Goal: Task Accomplishment & Management: Complete application form

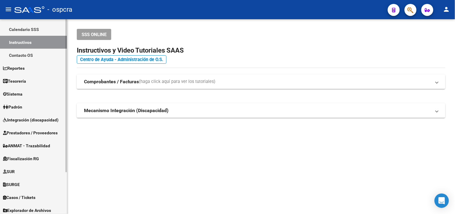
scroll to position [44, 0]
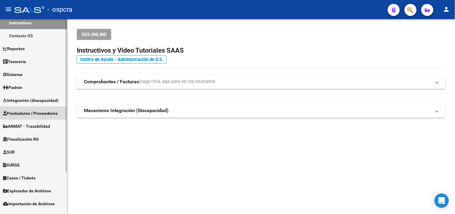
click at [42, 112] on span "Prestadores / Proveedores" at bounding box center [30, 113] width 55 height 7
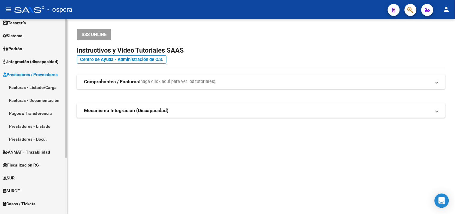
click at [37, 88] on link "Facturas - Listado/Carga" at bounding box center [33, 87] width 67 height 13
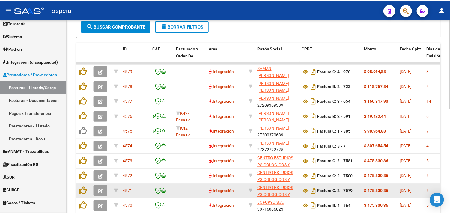
scroll to position [182, 0]
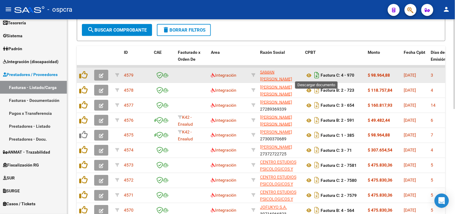
click at [314, 73] on icon "Descargar documento" at bounding box center [317, 75] width 8 height 10
click at [312, 74] on icon at bounding box center [309, 75] width 8 height 7
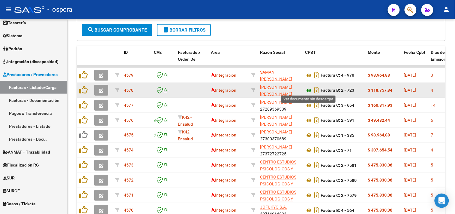
click at [308, 89] on icon at bounding box center [309, 90] width 8 height 7
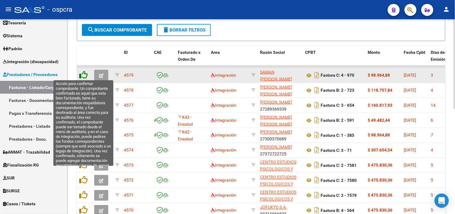
click at [83, 74] on icon at bounding box center [83, 75] width 8 height 8
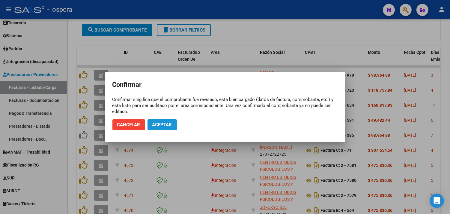
click at [163, 124] on span "Aceptar" at bounding box center [162, 124] width 20 height 5
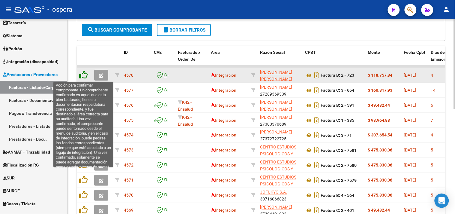
click at [84, 73] on icon at bounding box center [83, 75] width 8 height 8
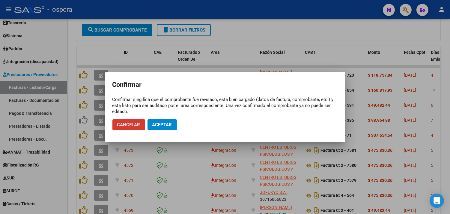
click at [157, 126] on span "Aceptar" at bounding box center [162, 124] width 20 height 5
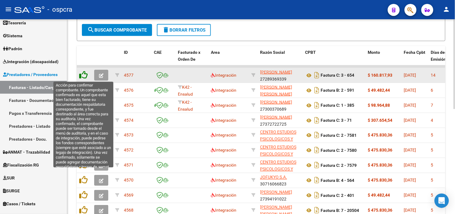
click at [84, 74] on icon at bounding box center [83, 75] width 8 height 8
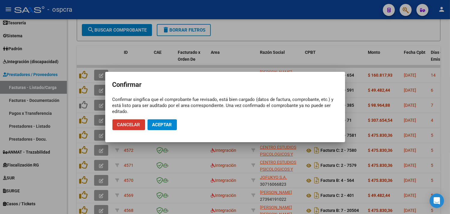
click at [159, 124] on span "Aceptar" at bounding box center [162, 124] width 20 height 5
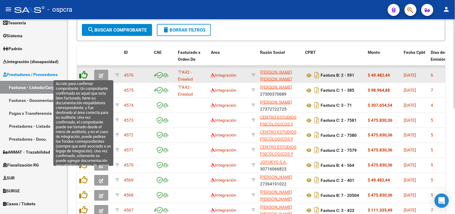
click at [84, 75] on icon at bounding box center [83, 75] width 8 height 8
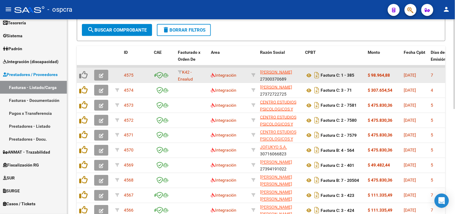
click at [84, 74] on icon at bounding box center [83, 75] width 8 height 8
click at [98, 74] on button "button" at bounding box center [101, 75] width 14 height 11
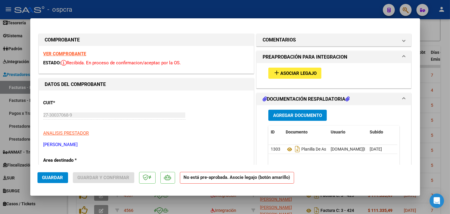
click at [292, 73] on span "Asociar Legajo" at bounding box center [299, 73] width 36 height 5
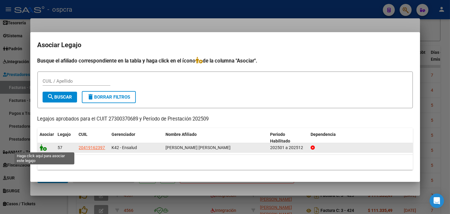
click at [44, 148] on icon at bounding box center [43, 147] width 7 height 7
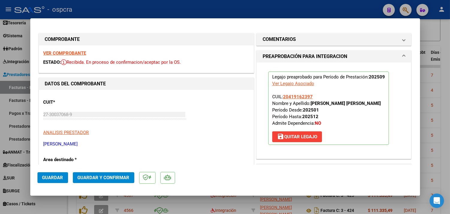
scroll to position [0, 0]
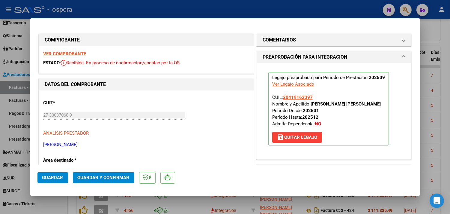
click at [49, 175] on span "Guardar" at bounding box center [52, 177] width 21 height 5
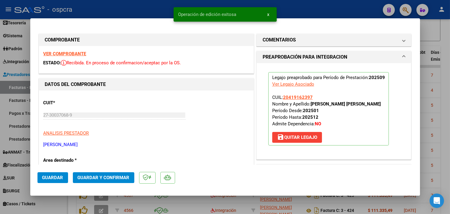
click at [440, 35] on div at bounding box center [225, 107] width 450 height 214
type input "$ 0,00"
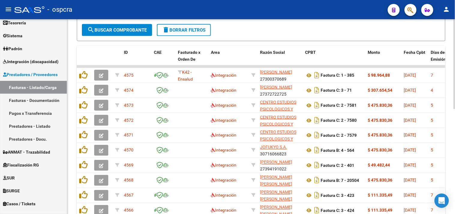
drag, startPoint x: 309, startPoint y: 73, endPoint x: 315, endPoint y: 20, distance: 53.2
click at [315, 20] on div "- filtros rápidos Integración - Conf. no pedidas Completa S/ Doc Resp. S/ legaj…" at bounding box center [261, 10] width 359 height 28
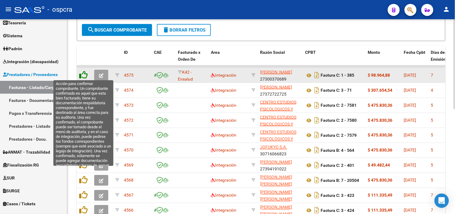
click at [86, 72] on icon at bounding box center [83, 75] width 8 height 8
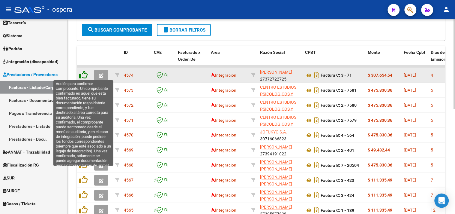
click at [86, 73] on icon at bounding box center [83, 75] width 8 height 8
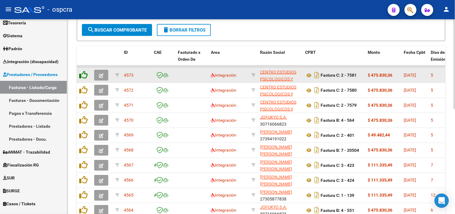
click at [86, 73] on icon at bounding box center [83, 75] width 8 height 8
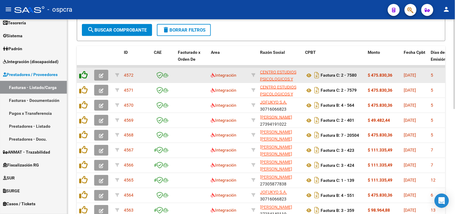
click at [86, 73] on icon at bounding box center [83, 75] width 8 height 8
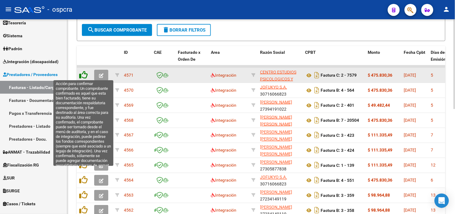
click at [85, 72] on icon at bounding box center [83, 75] width 8 height 8
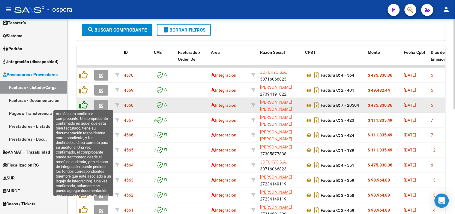
click at [85, 103] on icon at bounding box center [83, 105] width 8 height 8
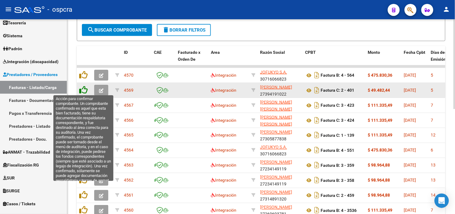
click at [84, 86] on icon at bounding box center [83, 90] width 8 height 8
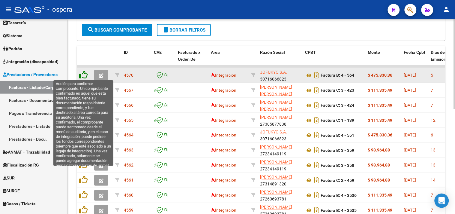
click at [86, 72] on icon at bounding box center [83, 75] width 8 height 8
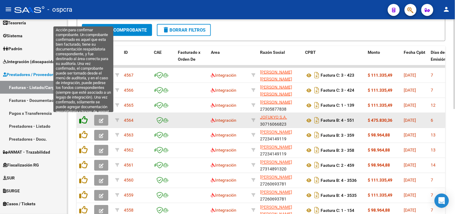
click at [83, 121] on icon at bounding box center [83, 120] width 8 height 8
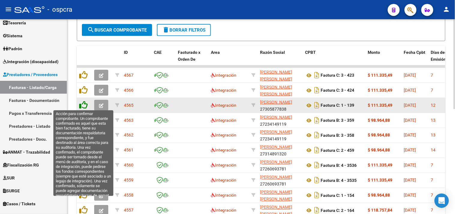
click at [83, 101] on icon at bounding box center [83, 105] width 8 height 8
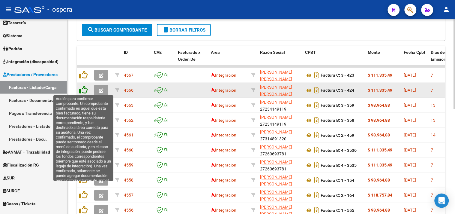
click at [86, 89] on icon at bounding box center [83, 90] width 8 height 8
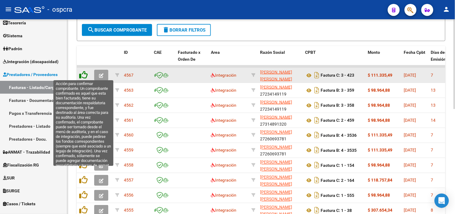
click at [82, 71] on icon at bounding box center [83, 75] width 8 height 8
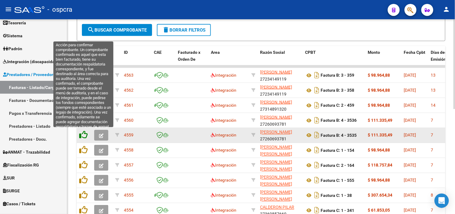
click at [84, 134] on icon at bounding box center [83, 135] width 8 height 8
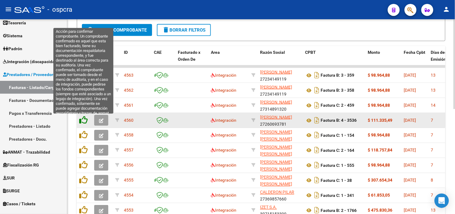
click at [85, 120] on icon at bounding box center [83, 120] width 8 height 8
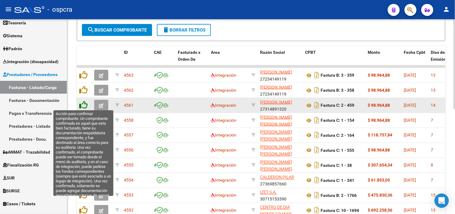
click at [83, 104] on icon at bounding box center [83, 105] width 8 height 8
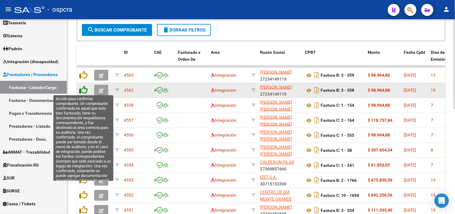
click at [84, 89] on icon at bounding box center [83, 90] width 8 height 8
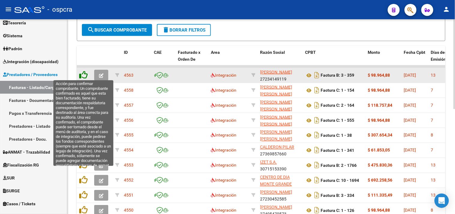
click at [82, 75] on icon at bounding box center [83, 75] width 8 height 8
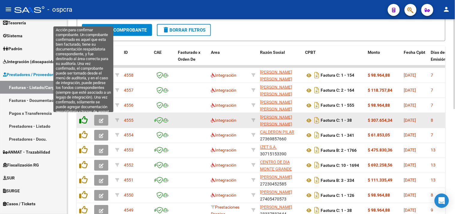
click at [83, 121] on icon at bounding box center [83, 120] width 8 height 8
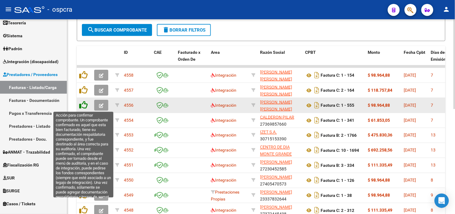
click at [82, 101] on icon at bounding box center [83, 105] width 8 height 8
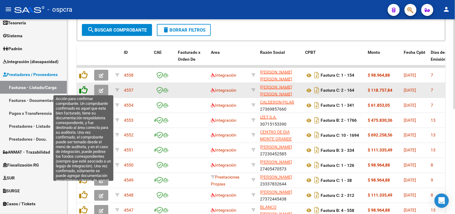
click at [85, 86] on icon at bounding box center [83, 90] width 8 height 8
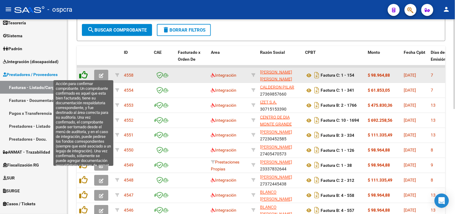
click at [83, 75] on icon at bounding box center [83, 75] width 8 height 8
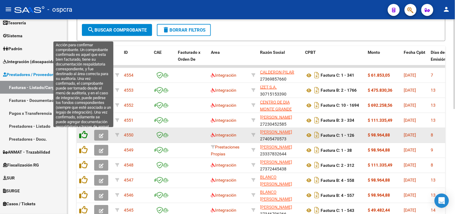
click at [85, 133] on icon at bounding box center [83, 135] width 8 height 8
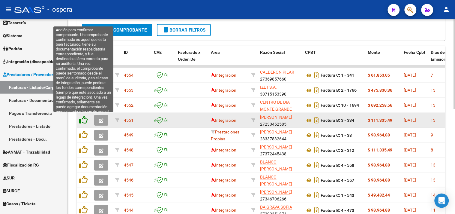
click at [82, 122] on icon at bounding box center [83, 120] width 8 height 8
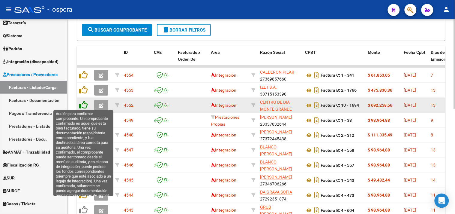
click at [84, 103] on icon at bounding box center [83, 105] width 8 height 8
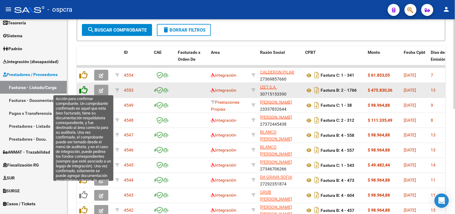
click at [82, 89] on icon at bounding box center [83, 90] width 8 height 8
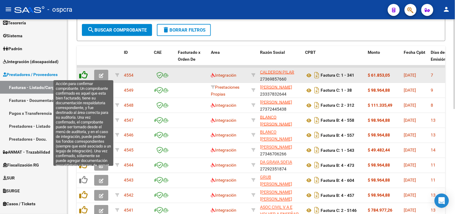
click at [83, 74] on icon at bounding box center [83, 75] width 8 height 8
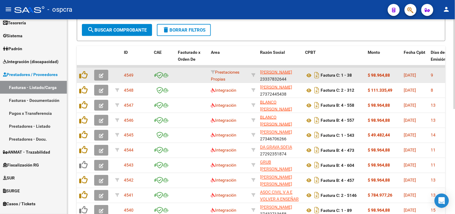
click at [104, 73] on button "button" at bounding box center [101, 75] width 14 height 11
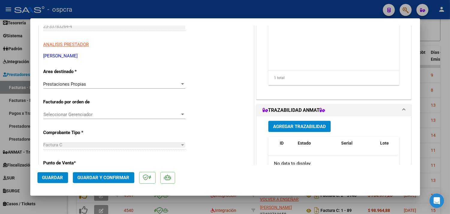
scroll to position [89, 0]
click at [69, 86] on span "Prestaciones Propias" at bounding box center [65, 83] width 43 height 5
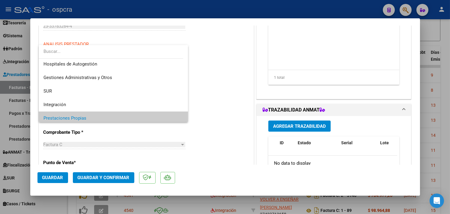
scroll to position [0, 0]
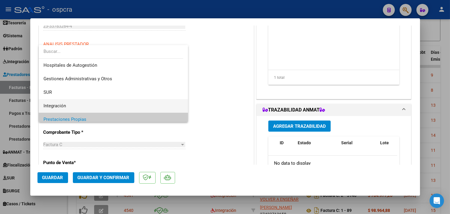
click at [71, 107] on span "Integración" at bounding box center [114, 106] width 140 height 14
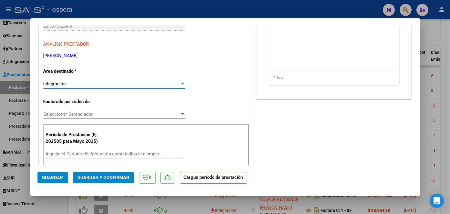
click at [47, 179] on span "Guardar" at bounding box center [52, 177] width 21 height 5
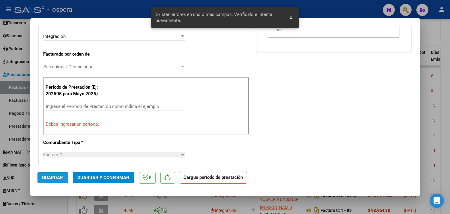
scroll to position [141, 0]
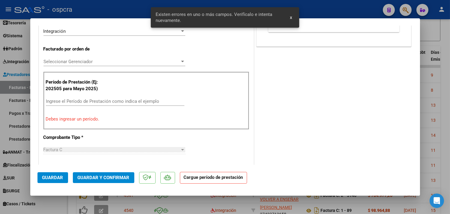
click at [74, 99] on input "Ingrese el Período de Prestación como indica el ejemplo" at bounding box center [115, 100] width 139 height 5
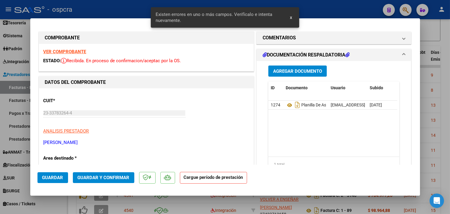
scroll to position [0, 0]
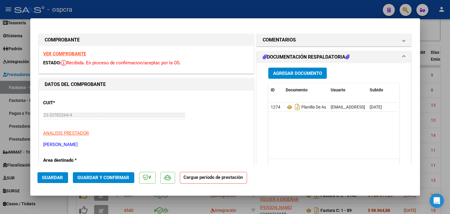
click at [62, 53] on strong "VER COMPROBANTE" at bounding box center [65, 53] width 43 height 5
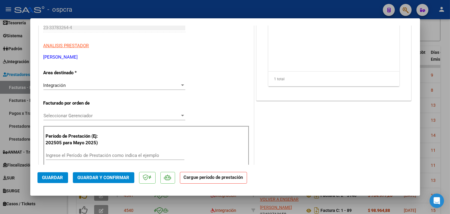
scroll to position [89, 0]
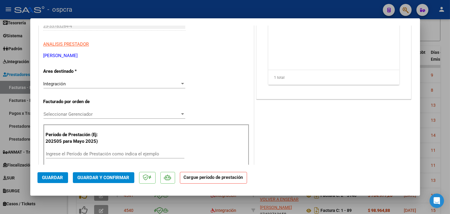
click at [81, 110] on div "Seleccionar Gerenciador Seleccionar Gerenciador" at bounding box center [115, 114] width 142 height 9
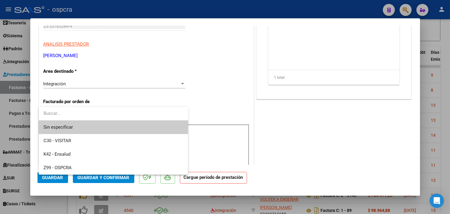
click at [82, 110] on input "dropdown search" at bounding box center [114, 114] width 150 height 14
click at [257, 70] on div at bounding box center [225, 107] width 450 height 214
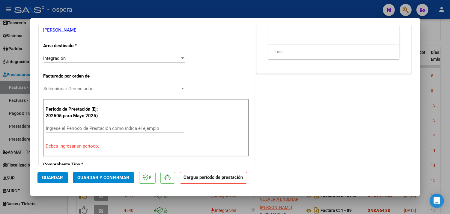
scroll to position [133, 0]
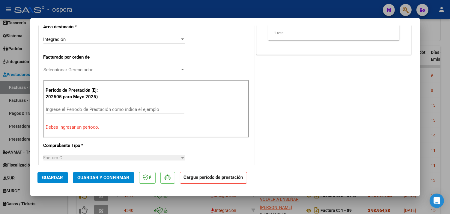
click at [83, 108] on input "Ingrese el Período de Prestación como indica el ejemplo" at bounding box center [115, 109] width 139 height 5
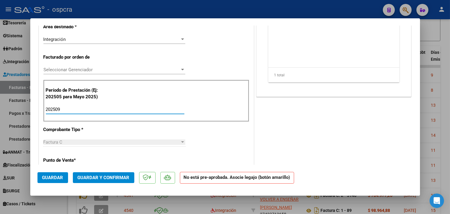
type input "202509"
click at [48, 178] on span "Guardar" at bounding box center [52, 177] width 21 height 5
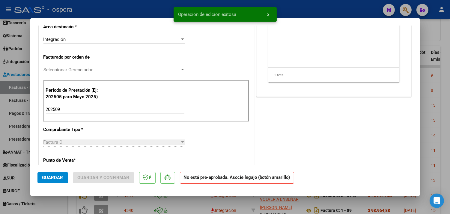
click at [431, 32] on div at bounding box center [225, 107] width 450 height 214
type input "$ 0,00"
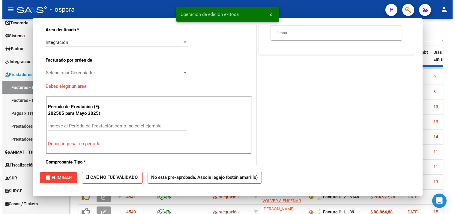
scroll to position [149, 0]
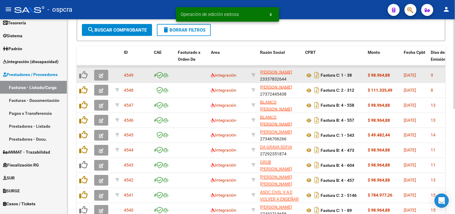
click at [101, 74] on icon "button" at bounding box center [101, 75] width 5 height 5
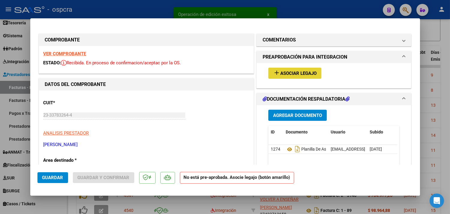
click at [273, 74] on mat-icon "add" at bounding box center [276, 72] width 7 height 7
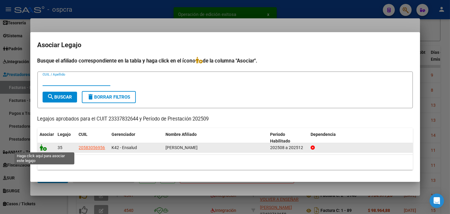
click at [43, 146] on icon at bounding box center [43, 147] width 7 height 7
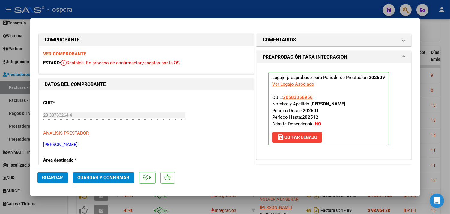
click at [52, 175] on span "Guardar" at bounding box center [52, 177] width 21 height 5
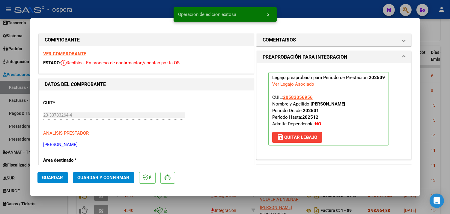
click at [437, 37] on div at bounding box center [225, 107] width 450 height 214
type input "$ 0,00"
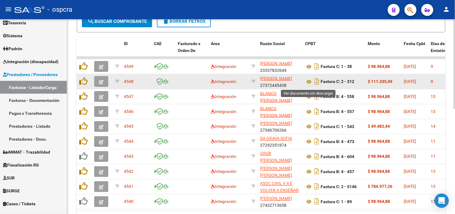
scroll to position [182, 0]
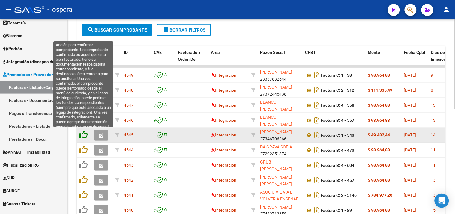
click at [85, 134] on icon at bounding box center [83, 135] width 8 height 8
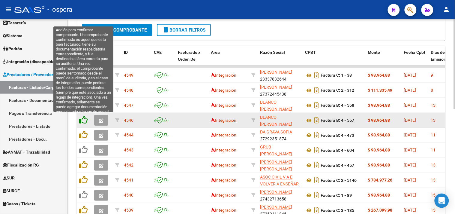
click at [84, 122] on icon at bounding box center [83, 120] width 8 height 8
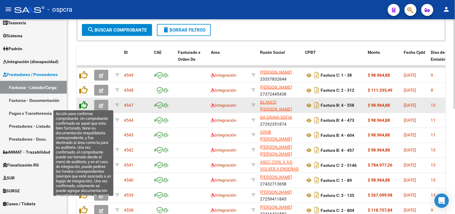
click at [85, 104] on icon at bounding box center [83, 105] width 8 height 8
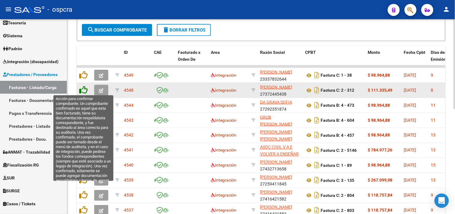
click at [83, 88] on icon at bounding box center [83, 90] width 8 height 8
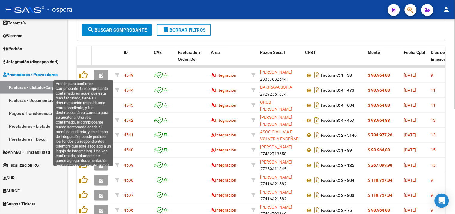
click at [85, 74] on icon at bounding box center [83, 75] width 8 height 8
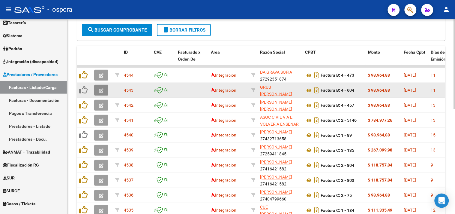
click at [100, 89] on icon "button" at bounding box center [101, 90] width 5 height 5
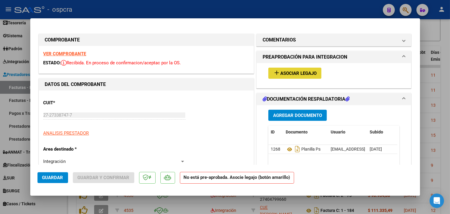
click at [281, 75] on span "Asociar Legajo" at bounding box center [299, 73] width 36 height 5
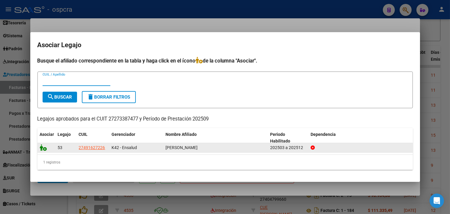
click at [43, 146] on icon at bounding box center [43, 147] width 7 height 7
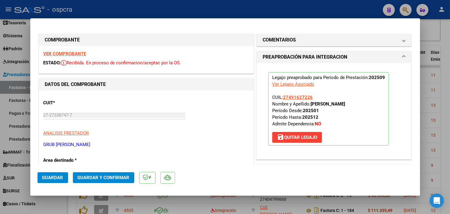
click at [47, 181] on button "Guardar" at bounding box center [53, 177] width 31 height 11
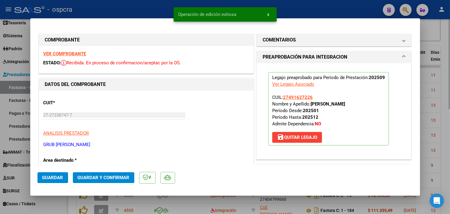
click at [437, 55] on div at bounding box center [225, 107] width 450 height 214
type input "$ 0,00"
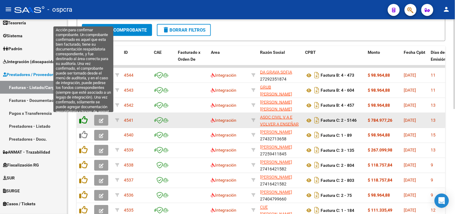
click at [83, 120] on icon at bounding box center [83, 120] width 8 height 8
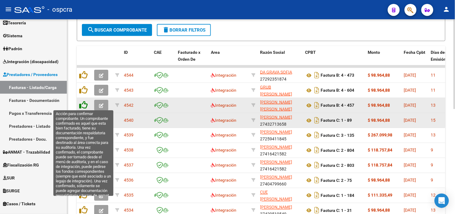
click at [84, 104] on icon at bounding box center [83, 105] width 8 height 8
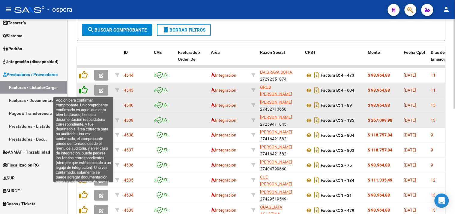
click at [82, 91] on icon at bounding box center [83, 90] width 8 height 8
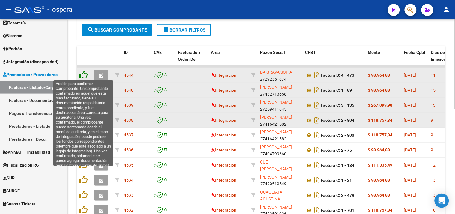
click at [82, 76] on icon at bounding box center [83, 75] width 8 height 8
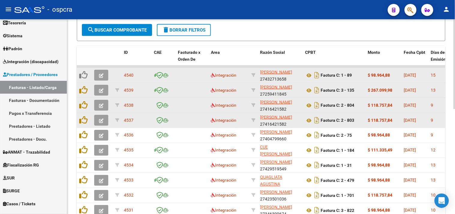
click at [99, 76] on icon "button" at bounding box center [101, 75] width 5 height 5
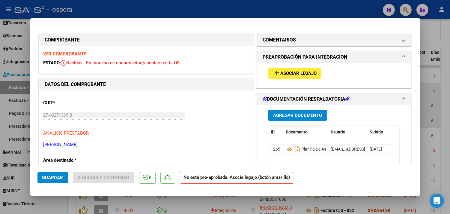
click at [293, 73] on span "Asociar Legajo" at bounding box center [299, 73] width 36 height 5
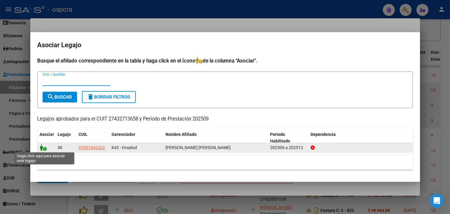
click at [42, 149] on icon at bounding box center [43, 147] width 7 height 7
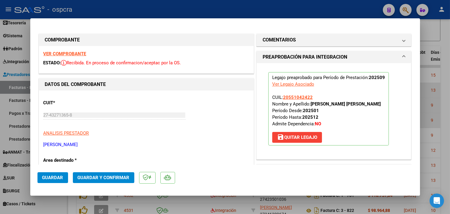
click at [52, 175] on span "Guardar" at bounding box center [52, 177] width 21 height 5
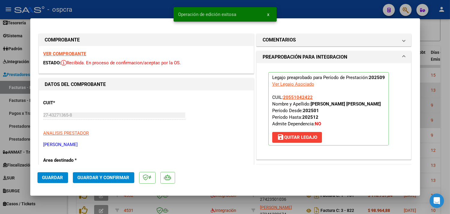
click at [446, 35] on div at bounding box center [225, 107] width 450 height 214
type input "$ 0,00"
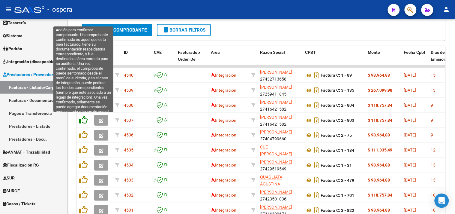
click at [84, 119] on icon at bounding box center [83, 120] width 8 height 8
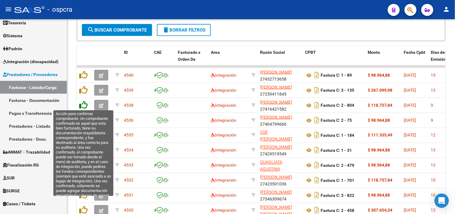
click at [83, 104] on icon at bounding box center [83, 105] width 8 height 8
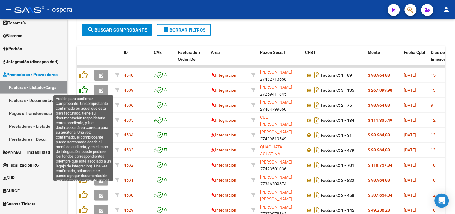
click at [83, 89] on icon at bounding box center [83, 90] width 8 height 8
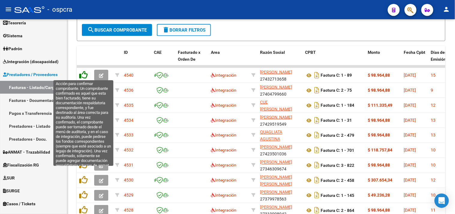
click at [83, 75] on icon at bounding box center [83, 75] width 8 height 8
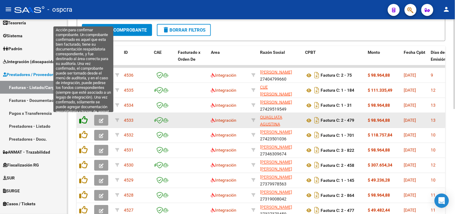
click at [85, 121] on icon at bounding box center [83, 120] width 8 height 8
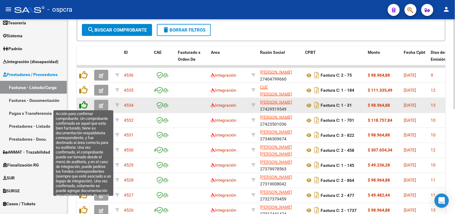
click at [82, 105] on icon at bounding box center [83, 105] width 8 height 8
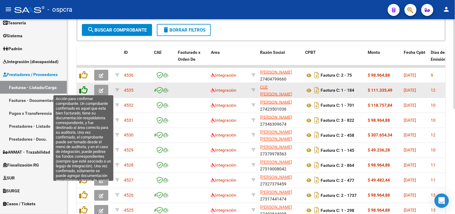
click at [81, 91] on icon at bounding box center [83, 90] width 8 height 8
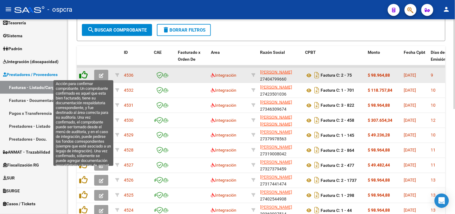
click at [83, 72] on icon at bounding box center [83, 75] width 8 height 8
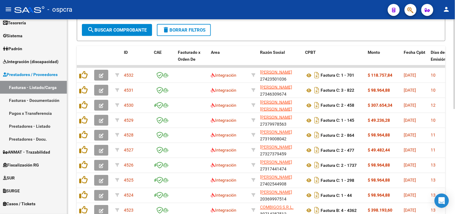
drag, startPoint x: 311, startPoint y: 89, endPoint x: 329, endPoint y: 29, distance: 62.7
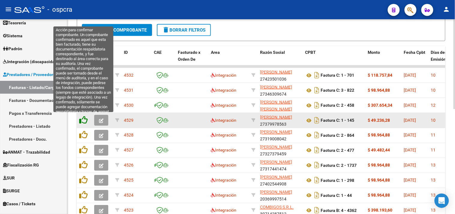
click at [85, 121] on icon at bounding box center [83, 120] width 8 height 8
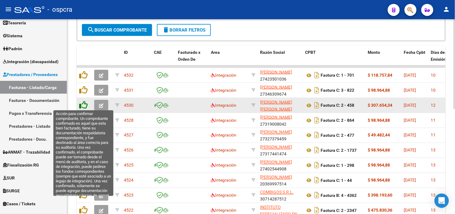
click at [82, 104] on icon at bounding box center [83, 105] width 8 height 8
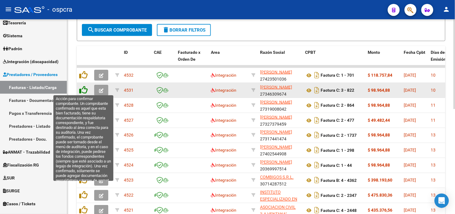
click at [82, 89] on icon at bounding box center [83, 90] width 8 height 8
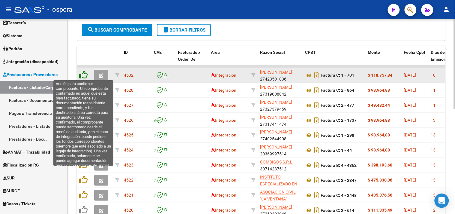
click at [80, 74] on icon at bounding box center [83, 75] width 8 height 8
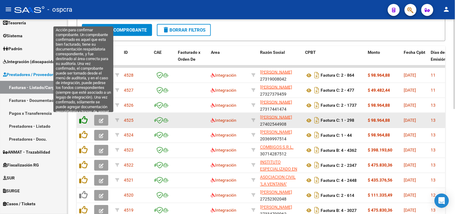
click at [83, 118] on icon at bounding box center [83, 120] width 8 height 8
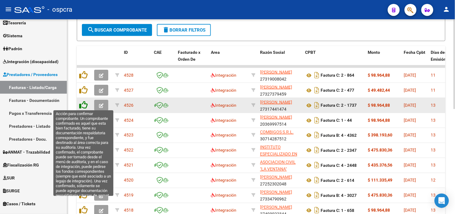
click at [82, 105] on icon at bounding box center [83, 105] width 8 height 8
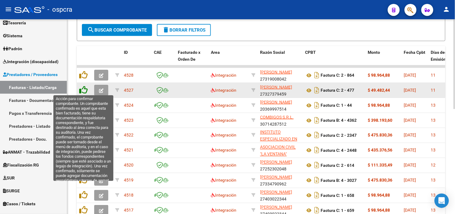
click at [83, 88] on icon at bounding box center [83, 90] width 8 height 8
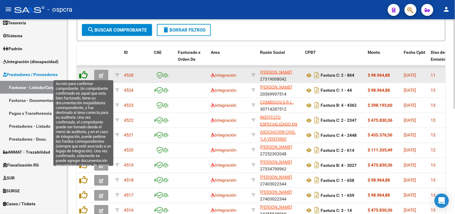
click at [85, 71] on icon at bounding box center [83, 75] width 8 height 8
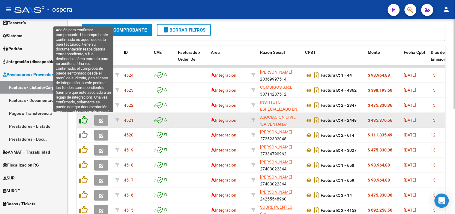
click at [84, 122] on icon at bounding box center [83, 120] width 8 height 8
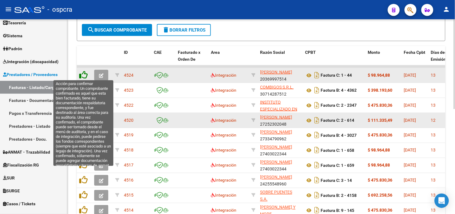
click at [85, 75] on icon at bounding box center [83, 75] width 8 height 8
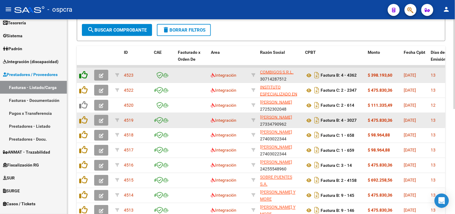
click at [86, 75] on icon at bounding box center [83, 75] width 8 height 8
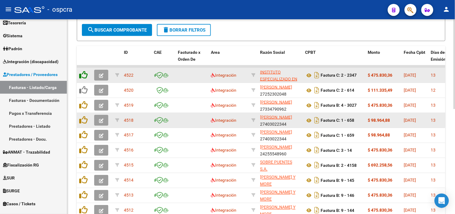
click at [86, 75] on icon at bounding box center [83, 75] width 8 height 8
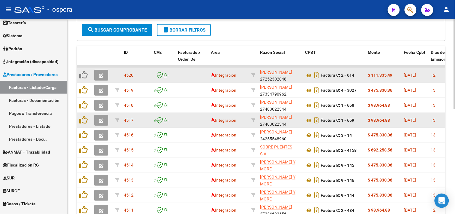
click at [100, 74] on icon "button" at bounding box center [101, 75] width 5 height 5
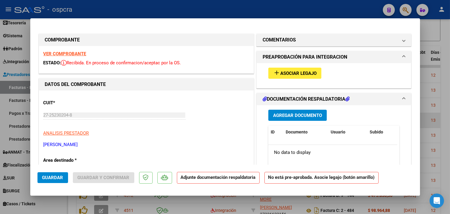
click at [292, 74] on span "Asociar Legajo" at bounding box center [299, 73] width 36 height 5
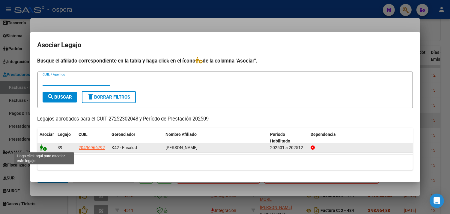
click at [42, 145] on icon at bounding box center [43, 147] width 7 height 7
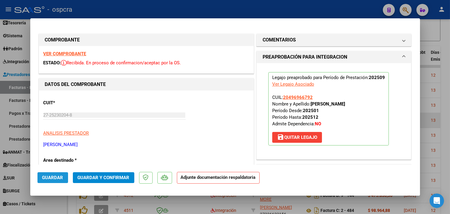
click at [50, 178] on span "Guardar" at bounding box center [52, 177] width 21 height 5
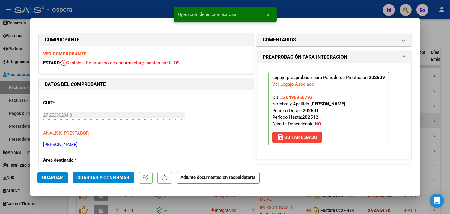
click at [443, 36] on div at bounding box center [225, 107] width 450 height 214
type input "$ 0,00"
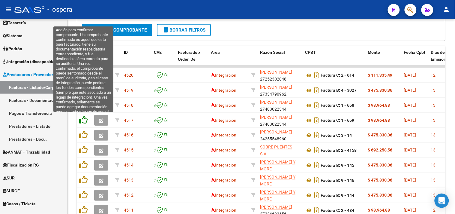
click at [84, 118] on icon at bounding box center [83, 120] width 8 height 8
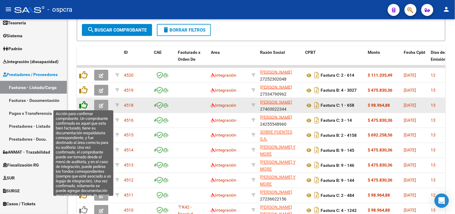
click at [83, 104] on icon at bounding box center [83, 105] width 8 height 8
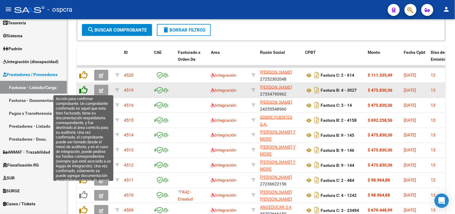
click at [83, 87] on icon at bounding box center [83, 90] width 8 height 8
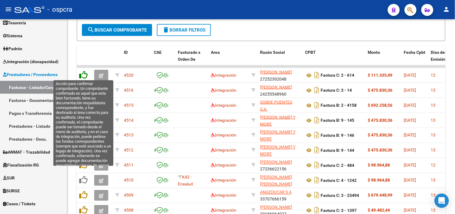
click at [82, 73] on icon at bounding box center [83, 75] width 8 height 8
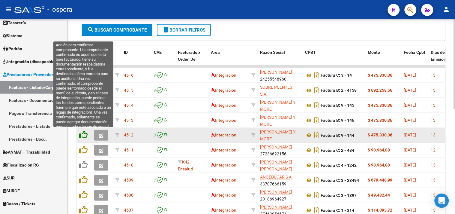
click at [83, 133] on icon at bounding box center [83, 135] width 8 height 8
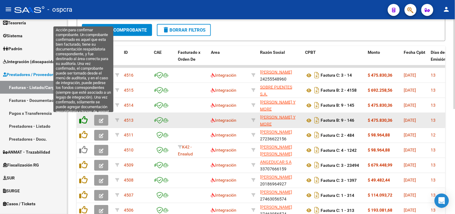
click at [84, 119] on icon at bounding box center [83, 120] width 8 height 8
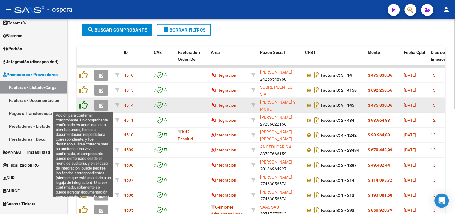
click at [84, 104] on icon at bounding box center [83, 105] width 8 height 8
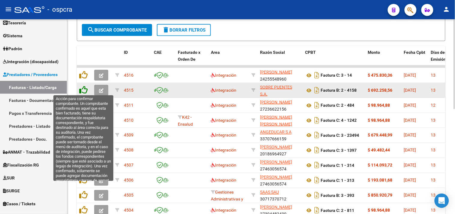
click at [83, 88] on icon at bounding box center [83, 90] width 8 height 8
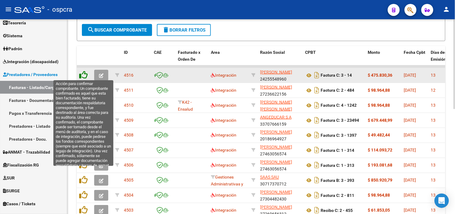
click at [83, 73] on icon at bounding box center [83, 75] width 8 height 8
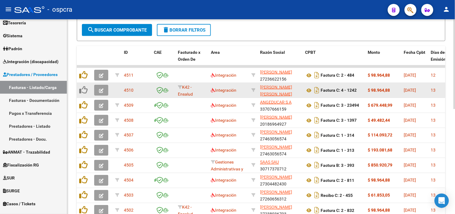
click at [99, 89] on icon "button" at bounding box center [101, 90] width 5 height 5
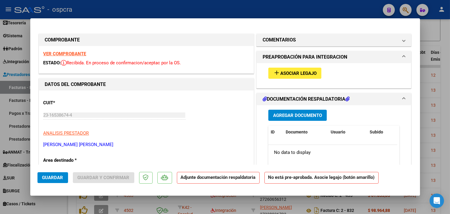
click at [287, 71] on span "Asociar Legajo" at bounding box center [299, 73] width 36 height 5
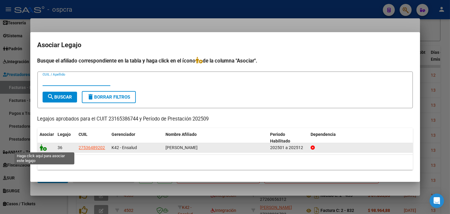
click at [41, 149] on icon at bounding box center [43, 147] width 7 height 7
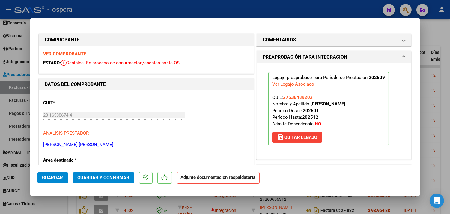
click at [51, 172] on button "Guardar" at bounding box center [53, 177] width 31 height 11
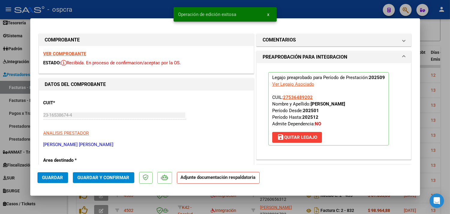
click at [443, 47] on div at bounding box center [225, 107] width 450 height 214
type input "$ 0,00"
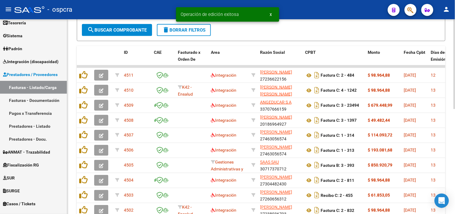
drag, startPoint x: 309, startPoint y: 72, endPoint x: 333, endPoint y: 35, distance: 44.9
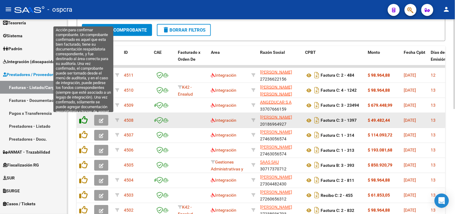
click at [81, 119] on icon at bounding box center [83, 120] width 8 height 8
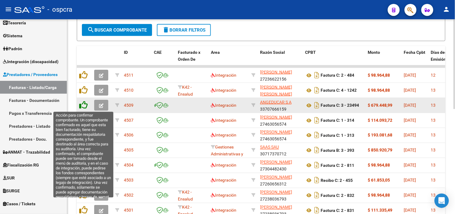
click at [84, 103] on icon at bounding box center [83, 105] width 8 height 8
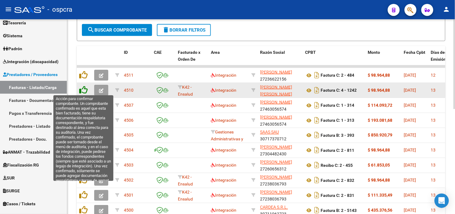
click at [84, 89] on icon at bounding box center [83, 90] width 8 height 8
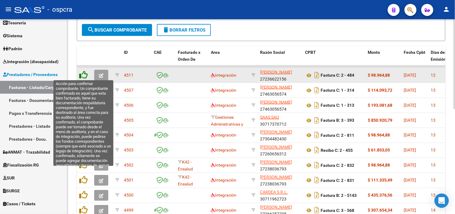
click at [83, 71] on icon at bounding box center [83, 75] width 8 height 8
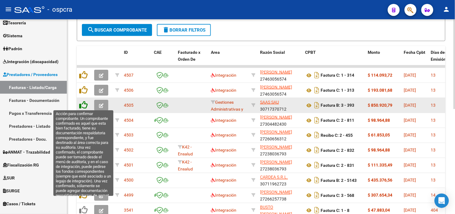
click at [83, 104] on icon at bounding box center [83, 105] width 8 height 8
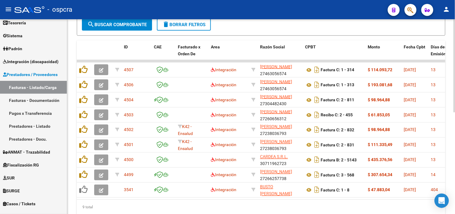
scroll to position [167, 0]
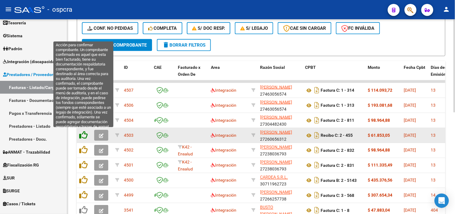
click at [83, 133] on icon at bounding box center [83, 135] width 8 height 8
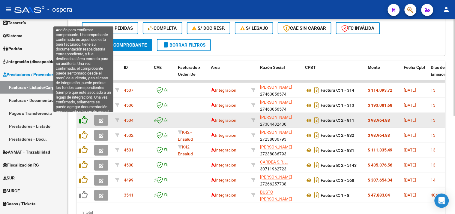
click at [85, 118] on icon at bounding box center [83, 120] width 8 height 8
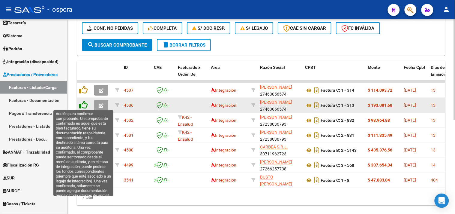
click at [82, 104] on icon at bounding box center [83, 105] width 8 height 8
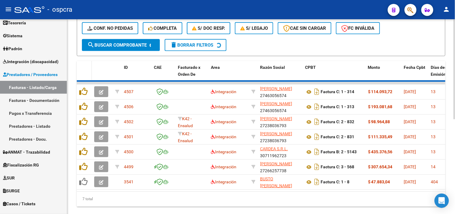
scroll to position [167, 0]
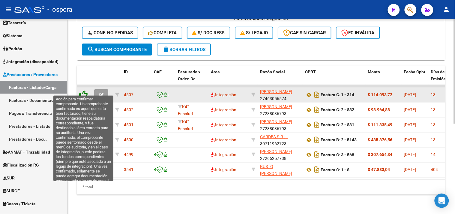
click at [83, 90] on icon at bounding box center [83, 94] width 8 height 8
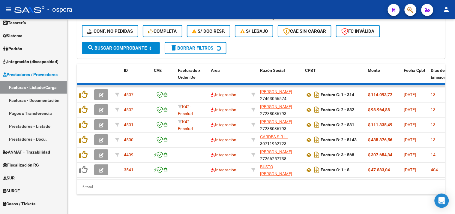
scroll to position [152, 0]
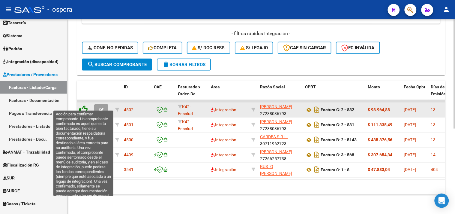
click at [84, 105] on icon at bounding box center [83, 109] width 8 height 8
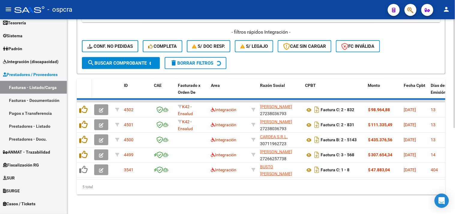
scroll to position [137, 0]
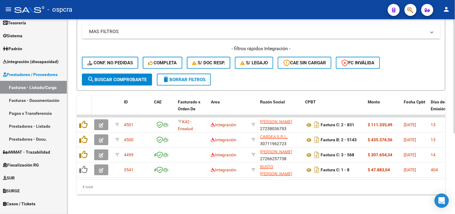
click at [84, 101] on datatable-header-cell at bounding box center [84, 108] width 15 height 26
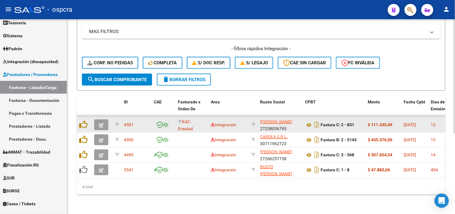
click at [82, 124] on datatable-body-cell at bounding box center [84, 124] width 15 height 15
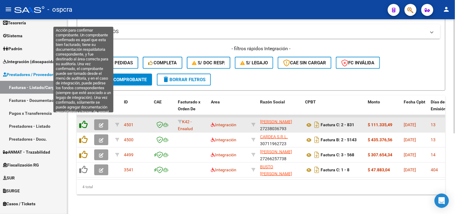
click at [83, 121] on icon at bounding box center [83, 124] width 8 height 8
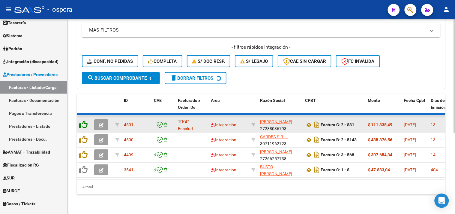
scroll to position [122, 0]
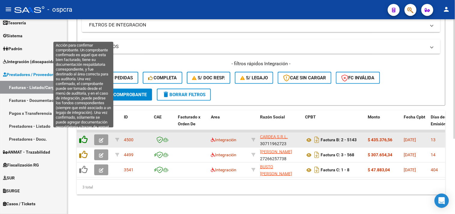
click at [84, 135] on icon at bounding box center [83, 139] width 8 height 8
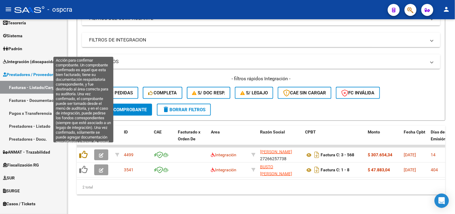
click at [83, 150] on icon at bounding box center [83, 154] width 8 height 8
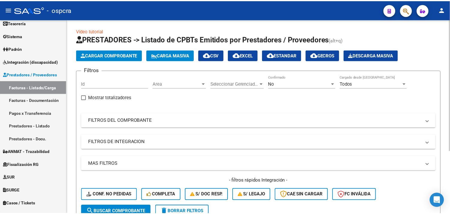
scroll to position [0, 0]
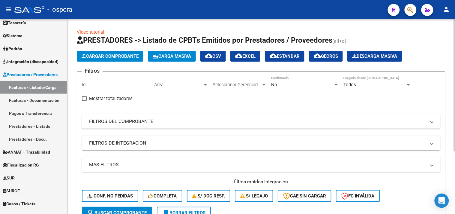
click at [112, 58] on span "Cargar Comprobante" at bounding box center [110, 55] width 57 height 5
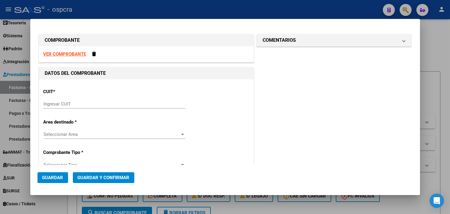
click at [63, 54] on strong "VER COMPROBANTE" at bounding box center [65, 53] width 43 height 5
click at [72, 103] on input "Ingresar CUIT" at bounding box center [115, 103] width 142 height 5
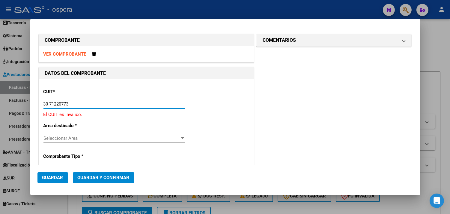
type input "30-71220773-2"
type input "3"
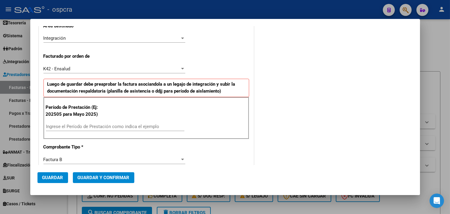
scroll to position [133, 0]
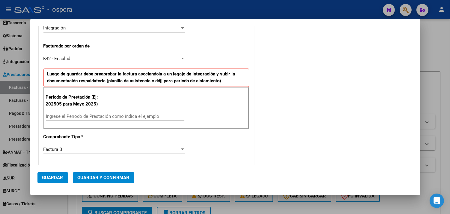
type input "30-71220773-2"
click at [71, 112] on div "Ingrese el Período de Prestación como indica el ejemplo" at bounding box center [115, 116] width 139 height 9
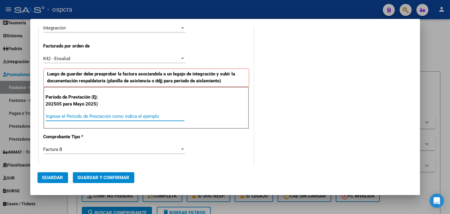
click at [71, 115] on input "Ingrese el Período de Prestación como indica el ejemplo" at bounding box center [115, 115] width 139 height 5
type input "202508"
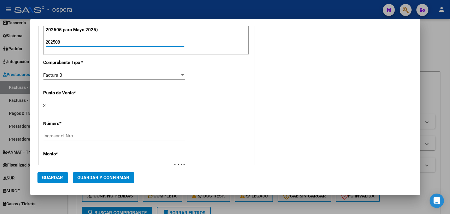
scroll to position [222, 0]
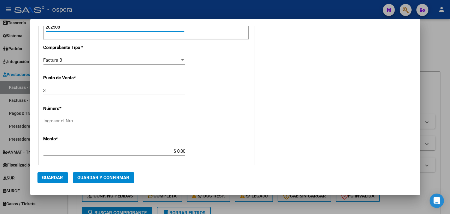
click at [85, 121] on input "Ingresar el Nro." at bounding box center [115, 120] width 142 height 5
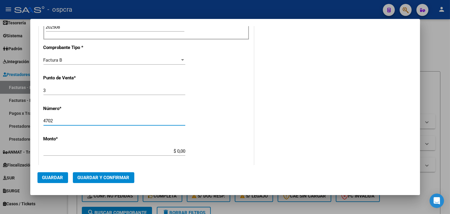
type input "4702"
click at [215, 122] on div "CUIT * 30-71220773-2 Ingresar CUIT ANALISIS PRESTADOR VALOR ASISTENCIAL LOGISTI…" at bounding box center [146, 115] width 215 height 516
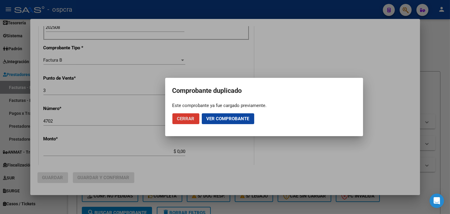
click at [185, 118] on span "Cerrar" at bounding box center [185, 118] width 17 height 5
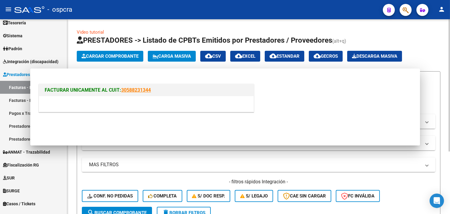
scroll to position [0, 0]
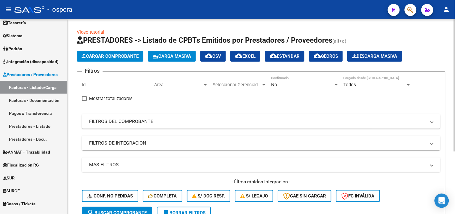
click at [439, 45] on h1 "PRESTADORES -> Listado de CPBTs Emitidos por Prestadores / Proveedores (alt+q)" at bounding box center [261, 40] width 369 height 11
click at [121, 62] on button "Cargar Comprobante" at bounding box center [110, 56] width 67 height 11
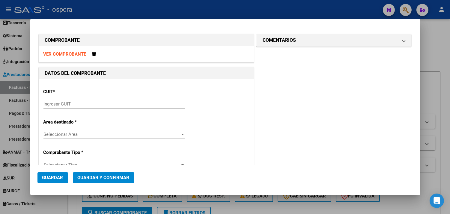
click at [113, 98] on div "CUIT * Ingresar CUIT" at bounding box center [147, 99] width 206 height 30
click at [74, 104] on input "Ingresar CUIT" at bounding box center [115, 103] width 142 height 5
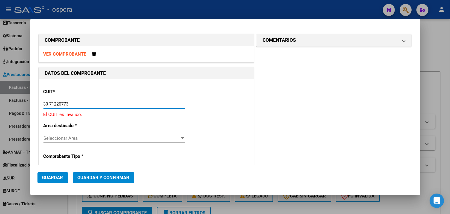
type input "30-71220773-2"
type input "3"
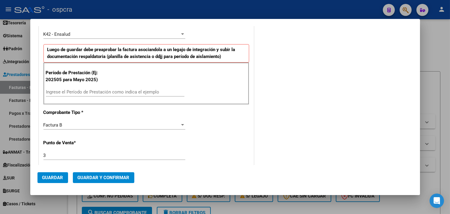
scroll to position [178, 0]
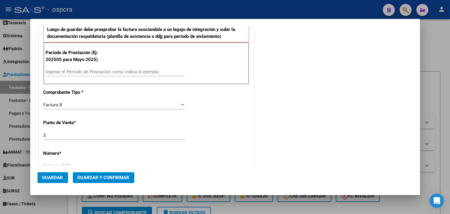
type input "30-71220773-2"
click at [83, 70] on input "Ingrese el Período de Prestación como indica el ejemplo" at bounding box center [115, 71] width 139 height 5
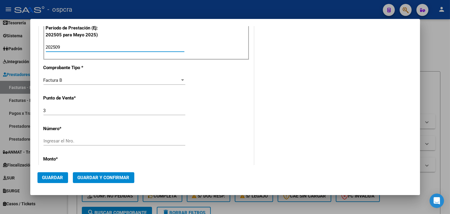
scroll to position [222, 0]
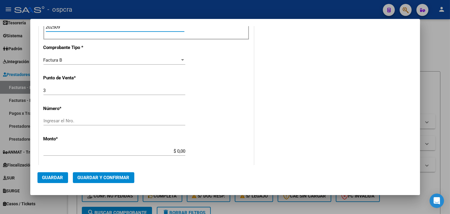
type input "202509"
click at [85, 124] on div "Ingresar el Nro." at bounding box center [115, 120] width 142 height 9
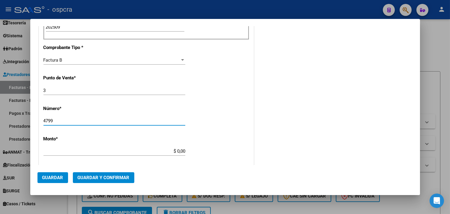
type input "4799"
click at [233, 125] on div "CUIT * 30-71220773-2 Ingresar CUIT ANALISIS PRESTADOR VALOR ASISTENCIAL LOGISTI…" at bounding box center [146, 115] width 215 height 516
type input "$ 4.654.048,12"
type input "[DATE]"
type input "75412307039753"
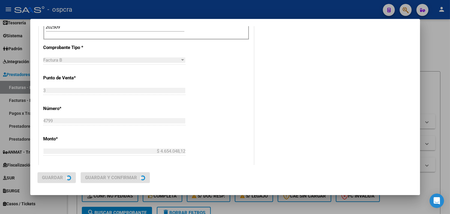
scroll to position [0, 0]
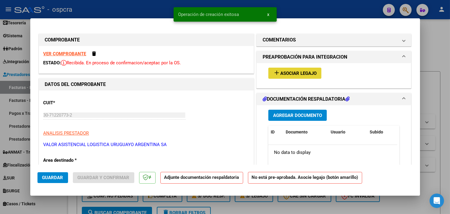
click at [281, 77] on button "add Asociar Legajo" at bounding box center [295, 73] width 53 height 11
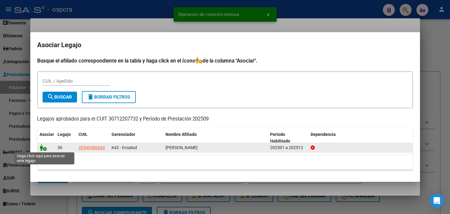
click at [43, 150] on icon at bounding box center [43, 147] width 7 height 7
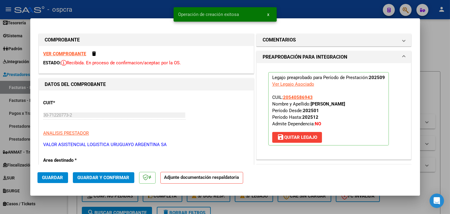
click at [38, 178] on button "Guardar" at bounding box center [53, 177] width 31 height 11
click at [112, 176] on span "Guardar y Confirmar" at bounding box center [104, 177] width 52 height 5
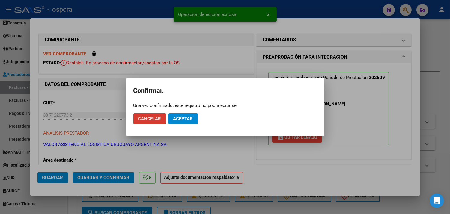
click at [184, 125] on mat-dialog-actions "Cancelar Aceptar" at bounding box center [226, 118] width 184 height 20
click at [184, 118] on span "Aceptar" at bounding box center [183, 118] width 20 height 5
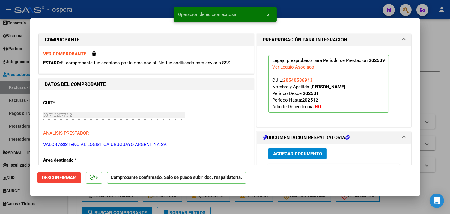
click at [439, 48] on div at bounding box center [225, 107] width 450 height 214
type input "$ 0,00"
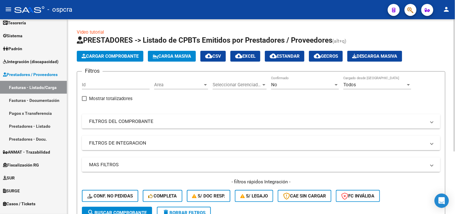
click at [101, 56] on span "Cargar Comprobante" at bounding box center [110, 55] width 57 height 5
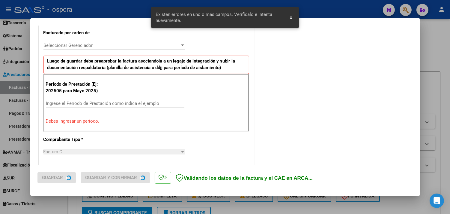
scroll to position [170, 0]
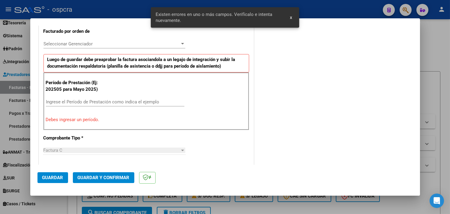
click at [95, 99] on input "Ingrese el Período de Prestación como indica el ejemplo" at bounding box center [115, 101] width 139 height 5
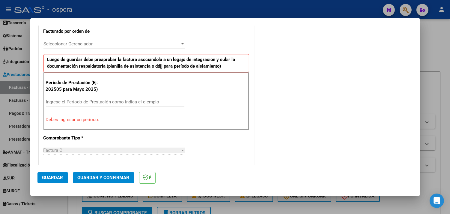
click at [92, 100] on input "Ingrese el Período de Prestación como indica el ejemplo" at bounding box center [115, 101] width 139 height 5
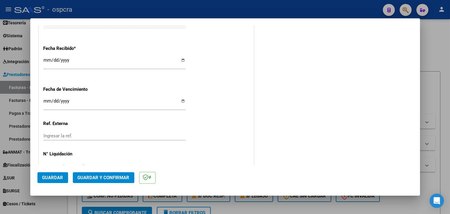
scroll to position [436, 0]
type input "202509"
click at [52, 178] on span "Guardar" at bounding box center [52, 177] width 21 height 5
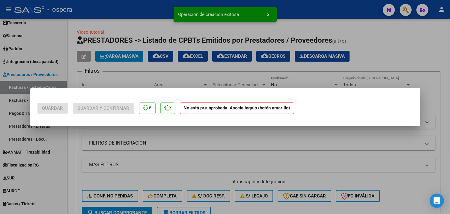
scroll to position [0, 0]
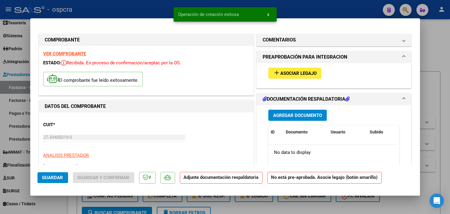
click at [289, 74] on span "Asociar Legajo" at bounding box center [299, 73] width 36 height 5
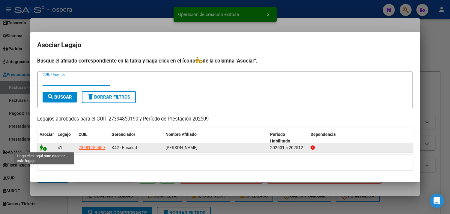
click at [42, 147] on icon at bounding box center [43, 147] width 7 height 7
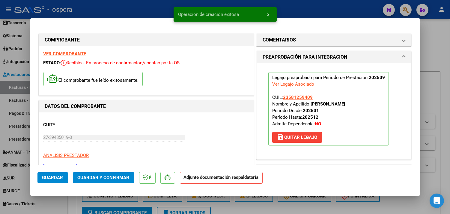
click at [97, 177] on span "Guardar y Confirmar" at bounding box center [104, 177] width 52 height 5
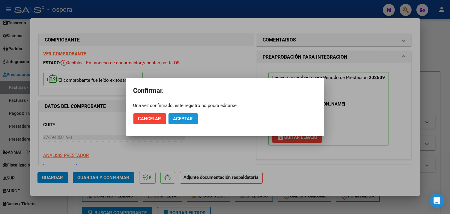
click at [188, 116] on span "Aceptar" at bounding box center [183, 118] width 20 height 5
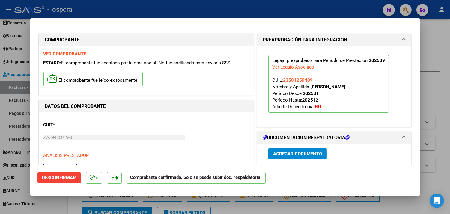
click at [436, 46] on div at bounding box center [225, 107] width 450 height 214
type input "$ 0,00"
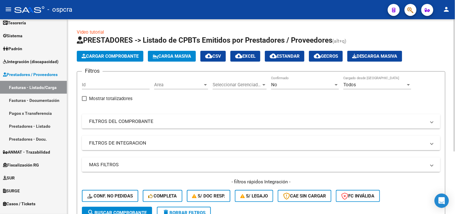
click at [124, 57] on span "Cargar Comprobante" at bounding box center [110, 55] width 57 height 5
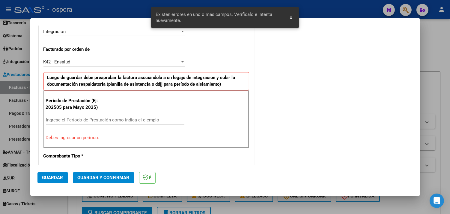
scroll to position [145, 0]
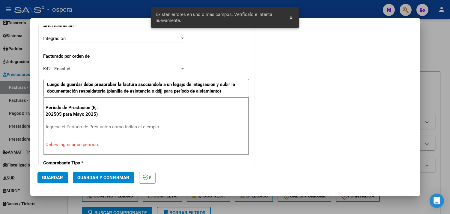
click at [91, 127] on input "Ingrese el Período de Prestación como indica el ejemplo" at bounding box center [115, 126] width 139 height 5
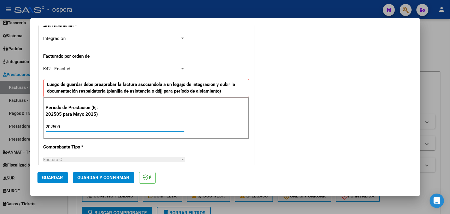
type input "202509"
click at [50, 179] on span "Guardar" at bounding box center [52, 177] width 21 height 5
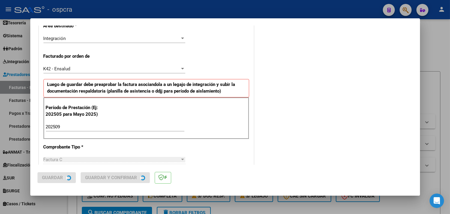
scroll to position [0, 0]
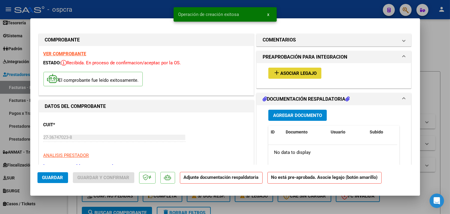
click at [286, 76] on button "add Asociar Legajo" at bounding box center [295, 73] width 53 height 11
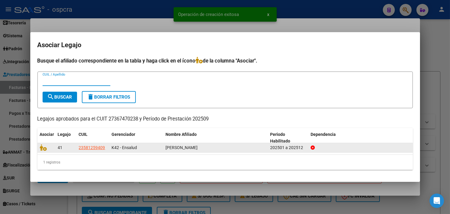
click at [42, 151] on datatable-body-cell at bounding box center [47, 147] width 18 height 9
click at [42, 150] on icon at bounding box center [43, 147] width 7 height 7
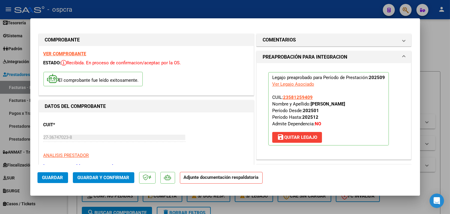
click at [94, 176] on span "Guardar y Confirmar" at bounding box center [104, 177] width 52 height 5
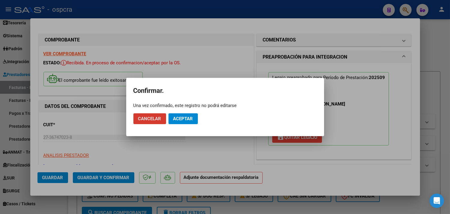
click at [185, 122] on button "Aceptar" at bounding box center [183, 118] width 29 height 11
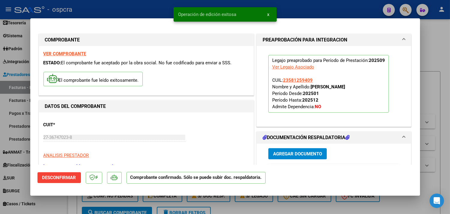
click at [434, 58] on div at bounding box center [225, 107] width 450 height 214
type input "$ 0,00"
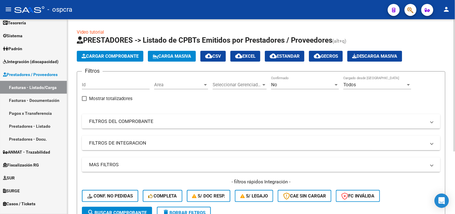
click at [98, 58] on span "Cargar Comprobante" at bounding box center [110, 55] width 57 height 5
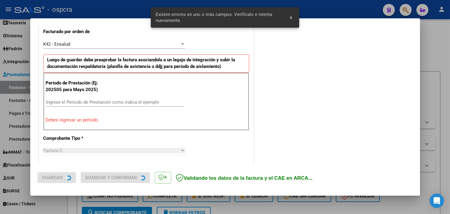
scroll to position [170, 0]
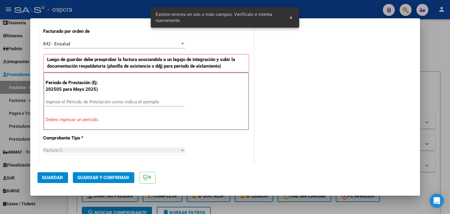
click at [107, 99] on input "Ingrese el Período de Prestación como indica el ejemplo" at bounding box center [115, 101] width 139 height 5
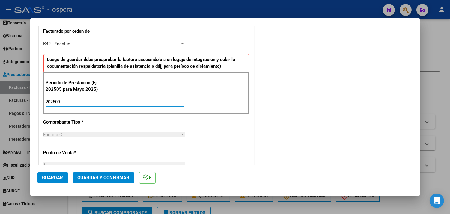
type input "202509"
click at [51, 176] on span "Guardar" at bounding box center [52, 177] width 21 height 5
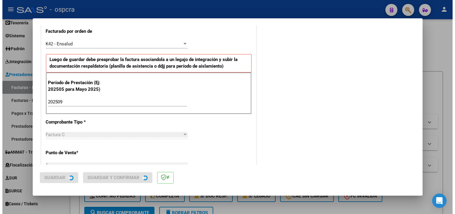
scroll to position [0, 0]
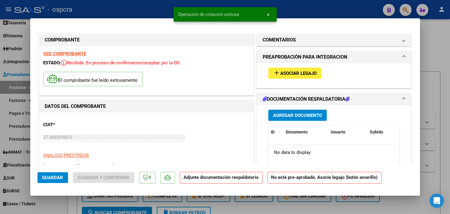
click at [303, 75] on span "Asociar Legajo" at bounding box center [299, 73] width 36 height 5
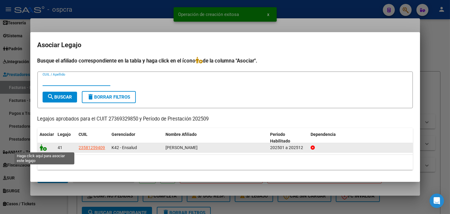
click at [42, 147] on icon at bounding box center [43, 147] width 7 height 7
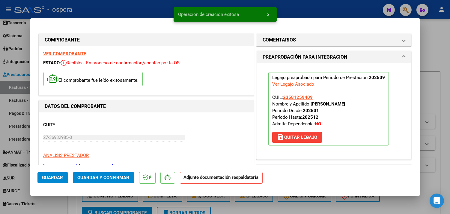
click at [115, 180] on button "Guardar y Confirmar" at bounding box center [104, 177] width 62 height 11
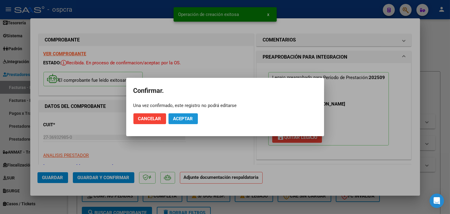
click at [176, 122] on button "Aceptar" at bounding box center [183, 118] width 29 height 11
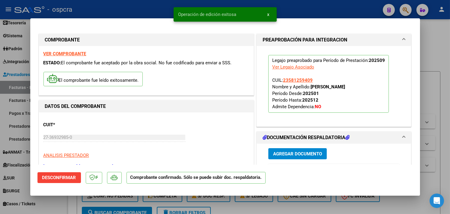
click at [436, 44] on div at bounding box center [225, 107] width 450 height 214
type input "$ 0,00"
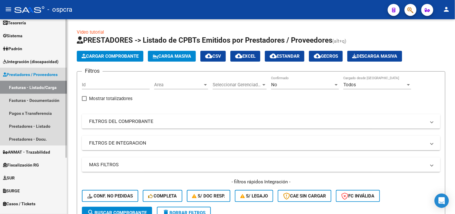
click at [35, 86] on link "Facturas - Listado/Carga" at bounding box center [33, 87] width 67 height 13
